Goal: Task Accomplishment & Management: Manage account settings

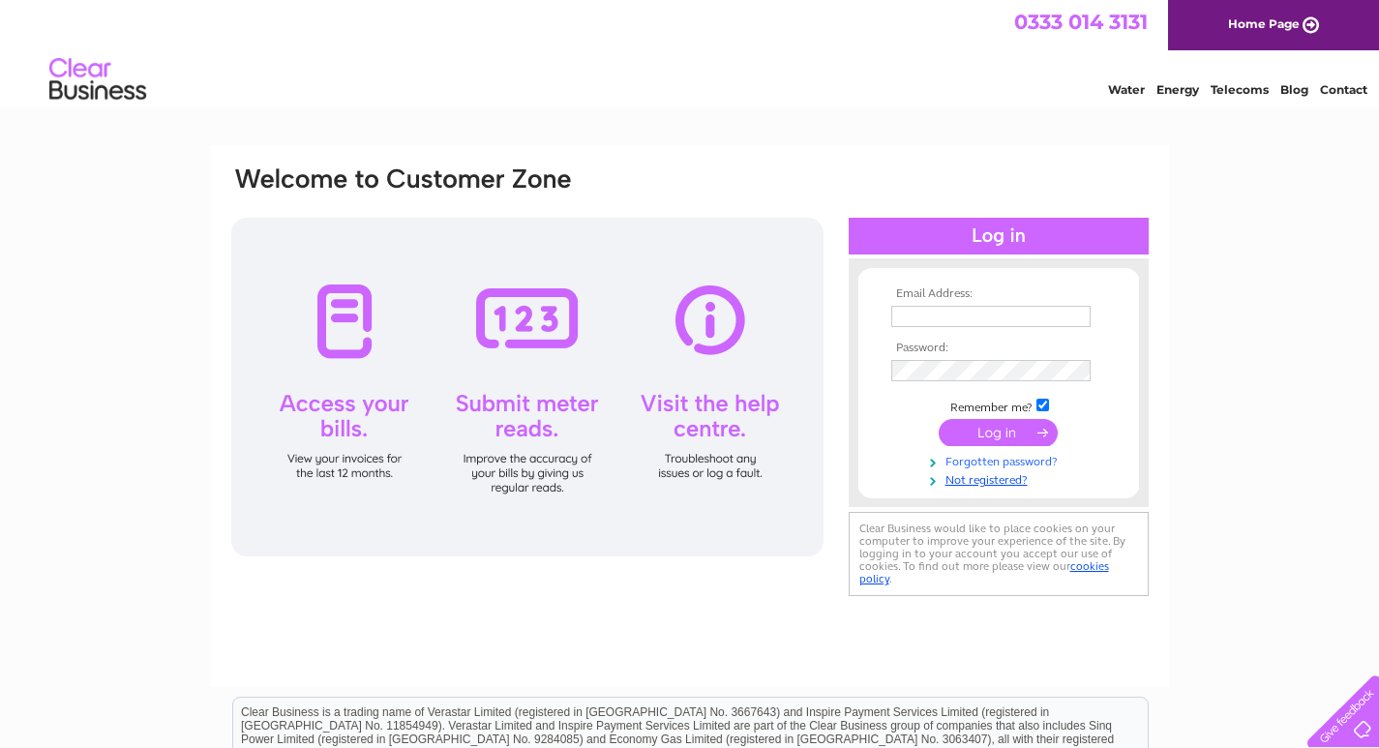
type input "phil.dalestorth@icloud.com"
click at [987, 458] on link "Forgotten password?" at bounding box center [1002, 460] width 220 height 18
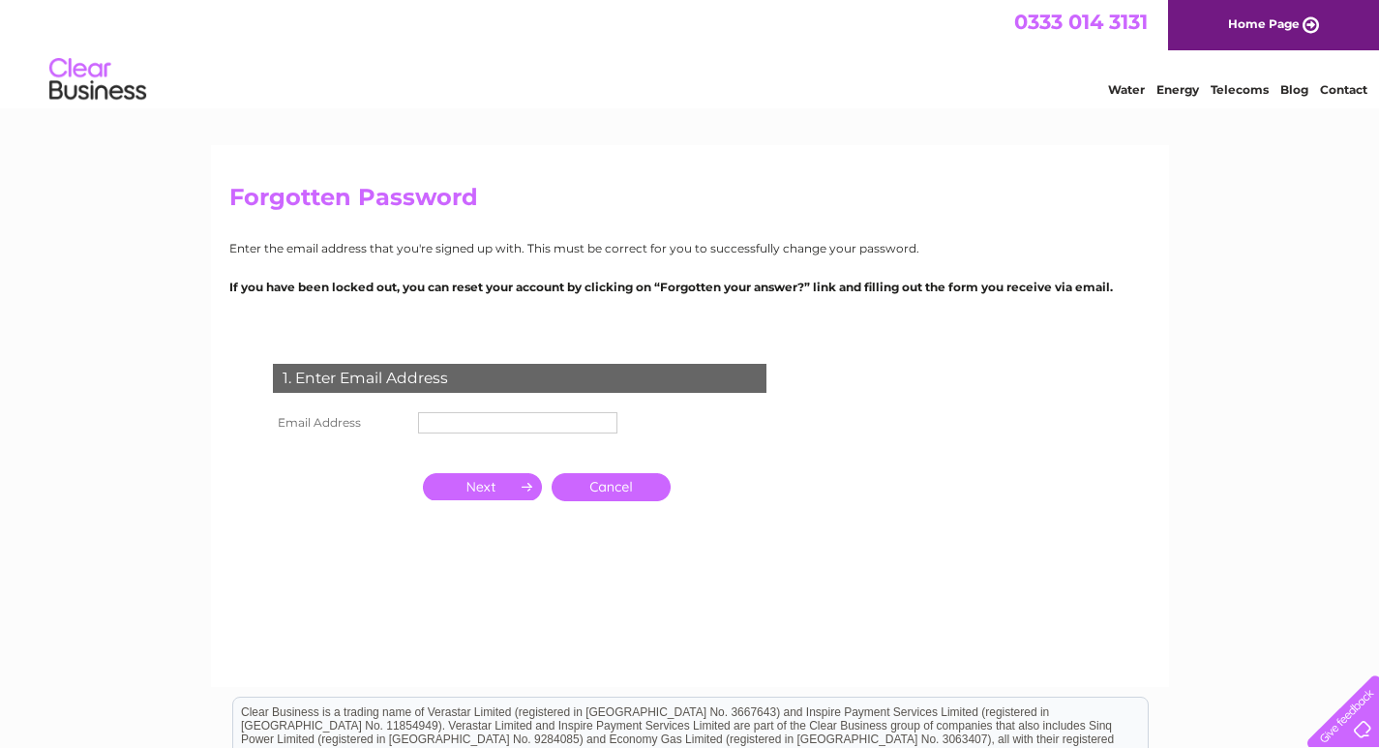
click at [182, 357] on div "Forgotten Password Enter the email address that you're signed up with. This mus…" at bounding box center [689, 581] width 1379 height 873
click at [446, 420] on input "text" at bounding box center [517, 422] width 199 height 21
